Goal: Information Seeking & Learning: Learn about a topic

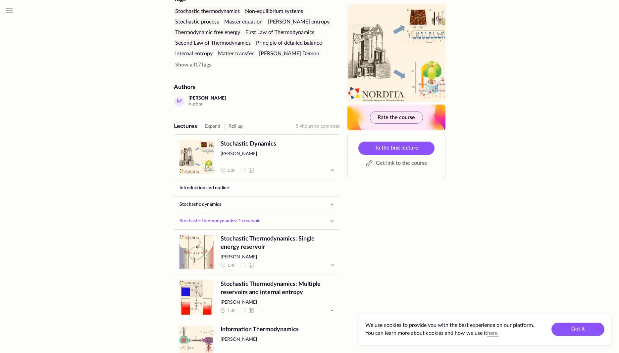
scroll to position [203, 0]
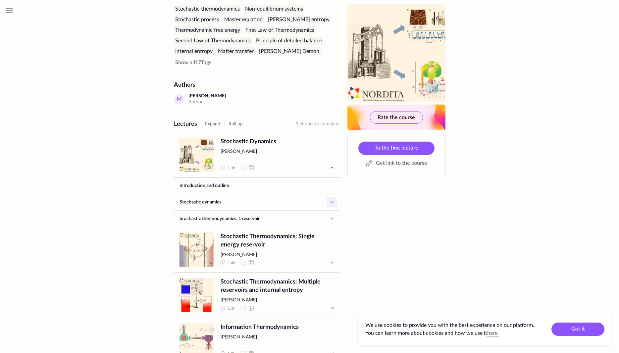
click at [336, 197] on button "button" at bounding box center [332, 202] width 11 height 11
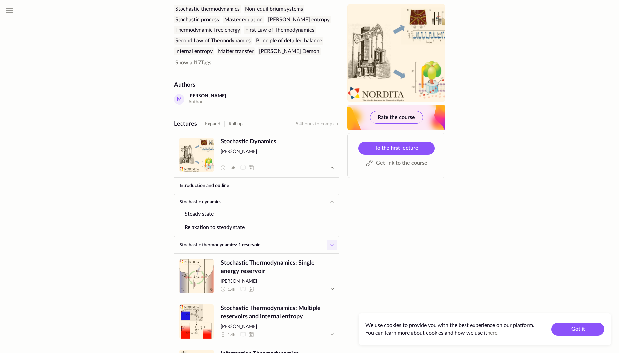
click at [330, 241] on icon "button" at bounding box center [332, 245] width 8 height 8
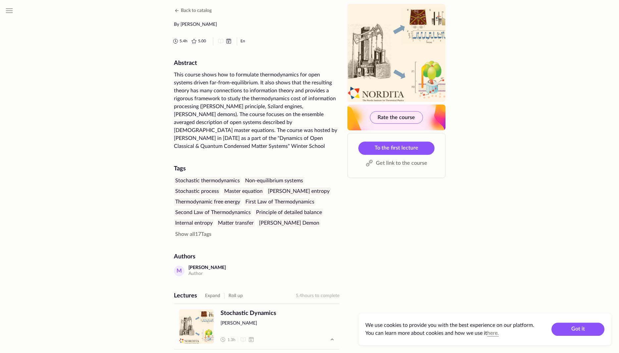
scroll to position [0, 0]
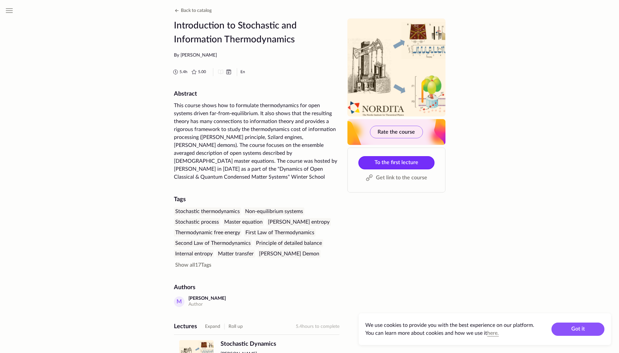
click at [388, 160] on span "To the first lecture" at bounding box center [397, 162] width 44 height 5
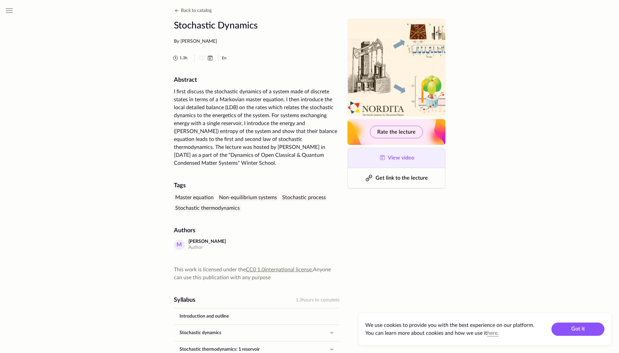
click at [399, 161] on link "View video" at bounding box center [396, 158] width 97 height 20
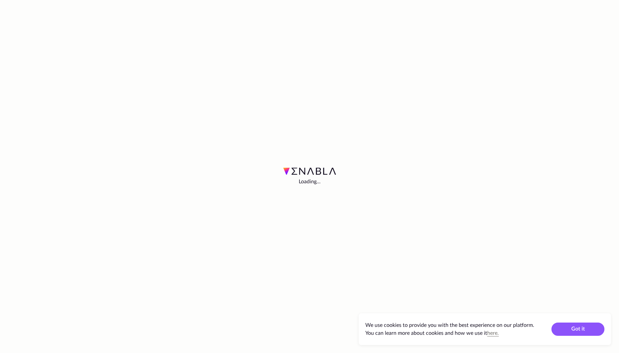
click at [399, 0] on html "Loading... We use cookies to provide you with the best experience on our platfo…" at bounding box center [309, 0] width 619 height 0
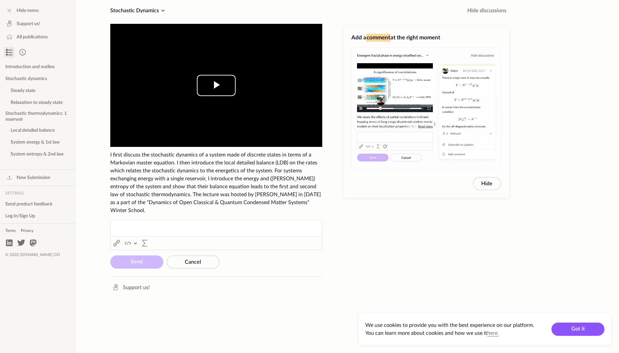
click at [216, 85] on span "Video Player" at bounding box center [216, 85] width 0 height 0
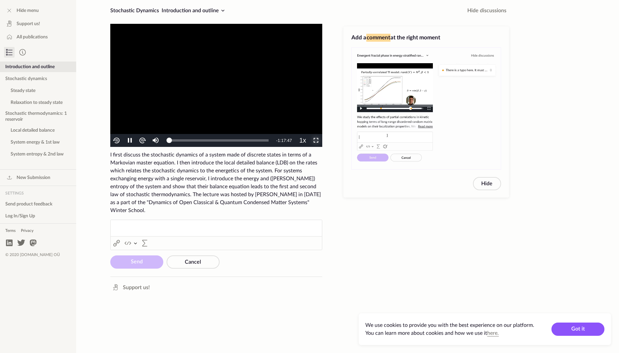
click at [316, 141] on span "Video Player" at bounding box center [316, 141] width 0 height 0
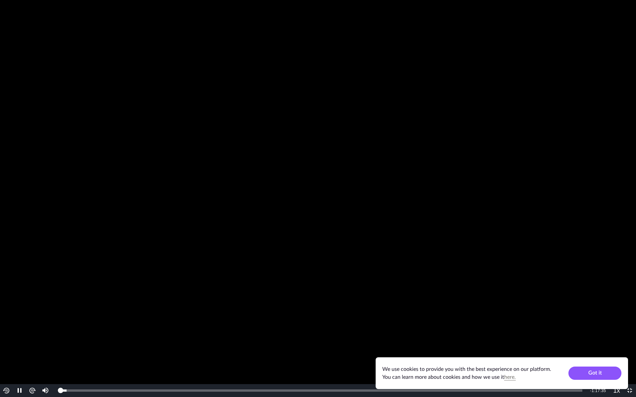
click at [32, 353] on img "Video Player" at bounding box center [32, 391] width 8 height 8
click at [33, 353] on img "Video Player" at bounding box center [32, 391] width 8 height 8
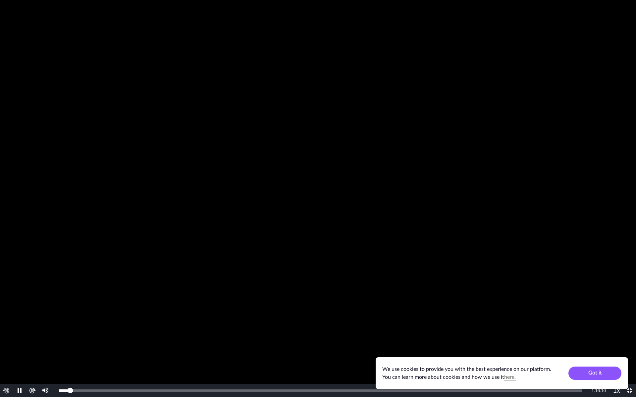
click at [33, 353] on img "Video Player" at bounding box center [32, 391] width 8 height 8
click at [35, 353] on img "Video Player" at bounding box center [32, 391] width 8 height 8
click at [33, 353] on img "Video Player" at bounding box center [32, 391] width 8 height 8
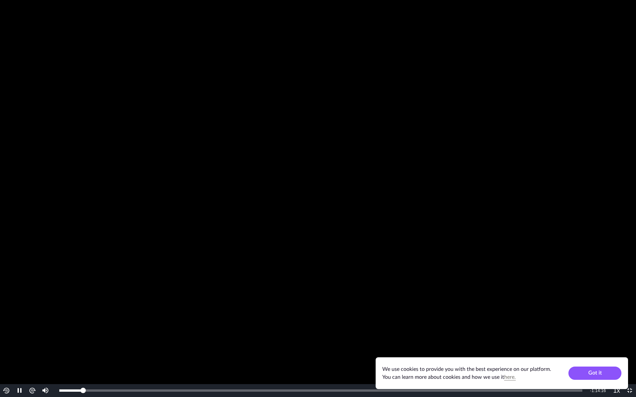
click at [33, 353] on img "Video Player" at bounding box center [32, 391] width 8 height 8
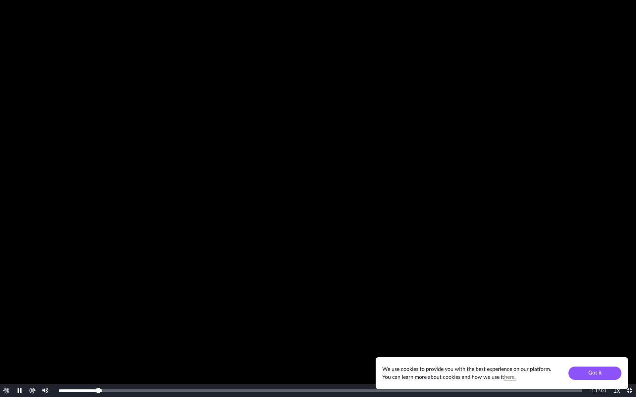
click at [430, 293] on video "To view this video please enable JavaScript, and consider upgrading to a web br…" at bounding box center [318, 198] width 636 height 397
click at [214, 353] on div "Loaded : 21.47% 0:22:59 0:16:37" at bounding box center [321, 391] width 530 height 13
click at [277, 353] on div "Loaded : 29.94% 0:32:05 0:32:05" at bounding box center [322, 391] width 533 height 13
click at [300, 353] on div "Loaded : 42.15% 0:35:31 0:35:37" at bounding box center [322, 391] width 533 height 13
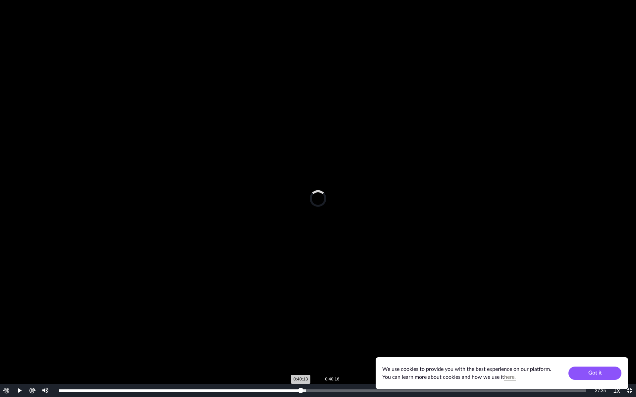
click at [331, 353] on div "Loaded : 46.84% 0:40:16 0:40:13" at bounding box center [322, 391] width 527 height 2
click at [343, 353] on div "Loaded : 52.69% 0:41:56 0:40:12" at bounding box center [322, 391] width 533 height 13
drag, startPoint x: 370, startPoint y: 391, endPoint x: 374, endPoint y: 391, distance: 4.0
click at [370, 353] on div "0:45:50" at bounding box center [370, 391] width 0 height 2
drag, startPoint x: 394, startPoint y: 389, endPoint x: 398, endPoint y: 389, distance: 3.4
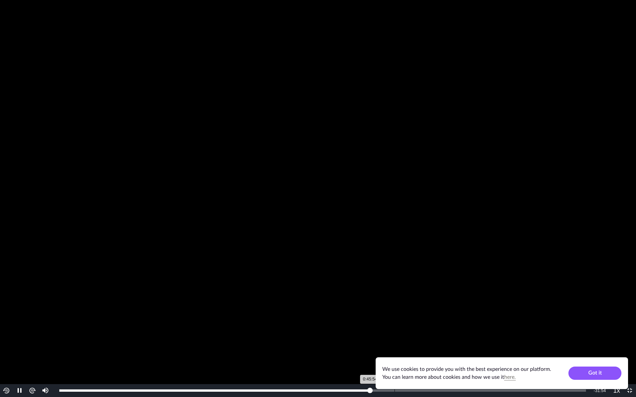
click at [395, 353] on div "Loaded : 59.09% 0:49:31 0:45:54" at bounding box center [322, 391] width 533 height 13
click at [414, 353] on div "Loaded : 65.03% 0:52:39 0:49:39" at bounding box center [322, 391] width 533 height 13
click at [423, 353] on div "Loaded : 68.46% 0:53:46 0:52:25" at bounding box center [322, 391] width 527 height 2
click at [440, 353] on div "Loaded : 69.64% 0:56:07 0:56:16" at bounding box center [322, 391] width 527 height 2
click at [473, 353] on div "Loaded : 73.29% 1:00:49 0:56:17" at bounding box center [322, 391] width 527 height 2
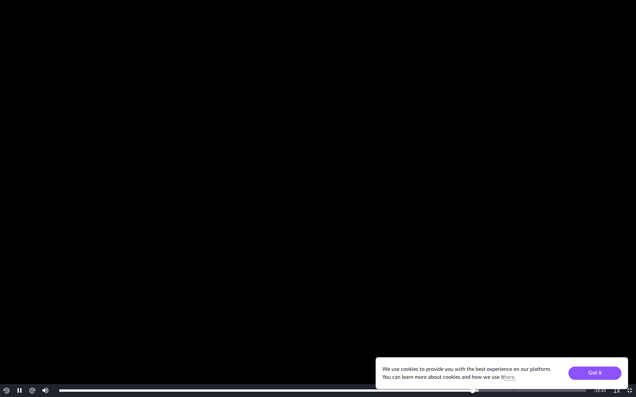
drag, startPoint x: 514, startPoint y: 390, endPoint x: 537, endPoint y: 390, distance: 22.2
click at [523, 353] on div "Loaded : 79.63% 1:07:05 1:01:05" at bounding box center [322, 391] width 533 height 13
drag, startPoint x: 62, startPoint y: 390, endPoint x: 50, endPoint y: 388, distance: 12.4
click at [55, 353] on div "Play Mute Current Time 1:08:33 / Duration 1:17:48 Loaded : 87.95% 0:00:23 0:00:…" at bounding box center [318, 391] width 636 height 13
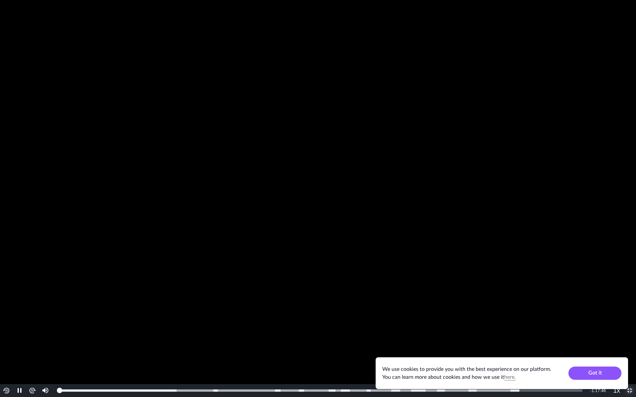
click at [619, 353] on span "Video Player" at bounding box center [630, 391] width 0 height 0
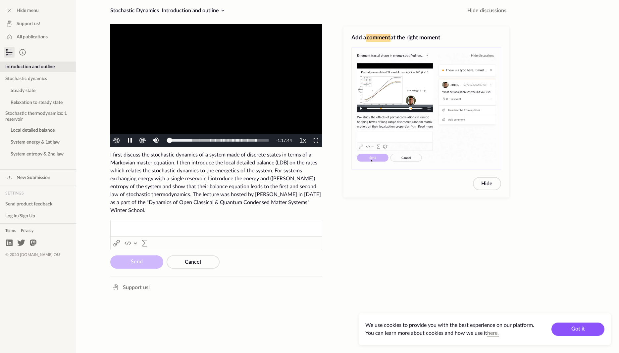
click at [179, 96] on video "To view this video please enable JavaScript, and consider upgrading to a web br…" at bounding box center [216, 85] width 212 height 123
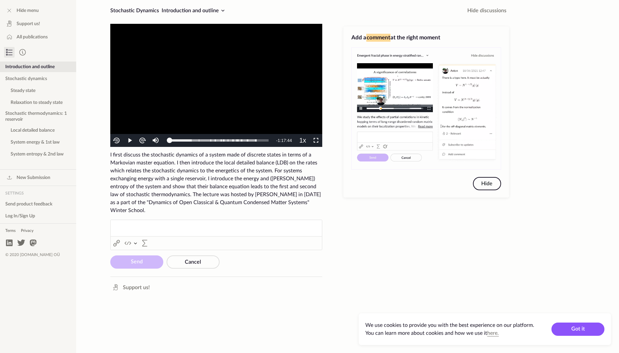
click at [497, 184] on button "Hide" at bounding box center [487, 183] width 28 height 13
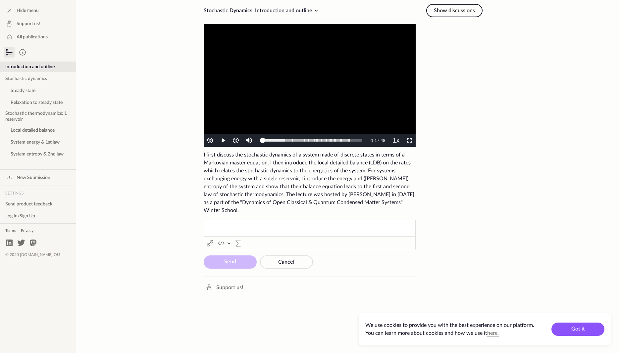
click at [452, 13] on button "Show discussions" at bounding box center [454, 10] width 56 height 13
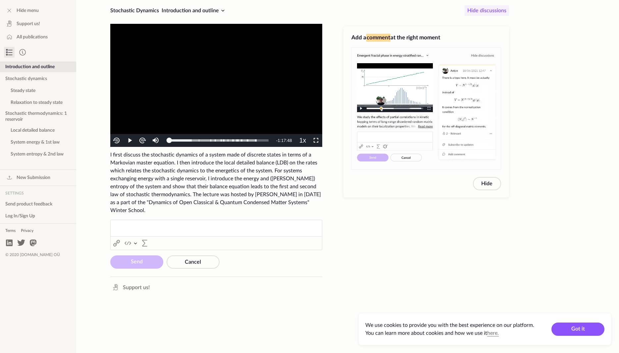
click at [485, 7] on span "Hide discussions" at bounding box center [486, 11] width 39 height 8
